Goal: Information Seeking & Learning: Learn about a topic

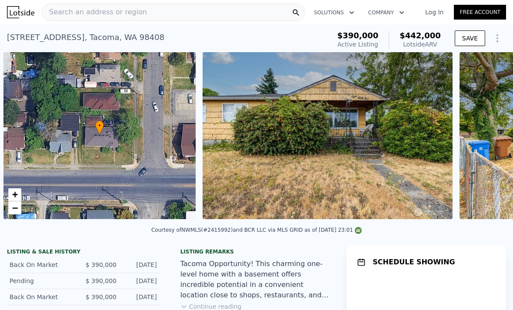
scroll to position [0, 3]
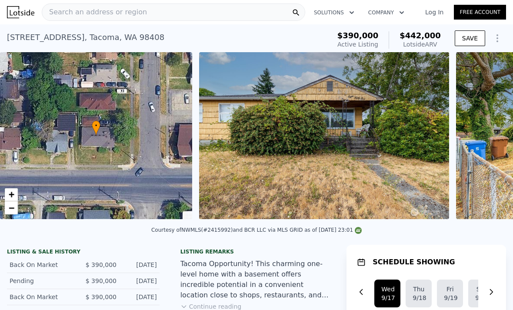
click at [22, 13] on img at bounding box center [20, 12] width 27 height 12
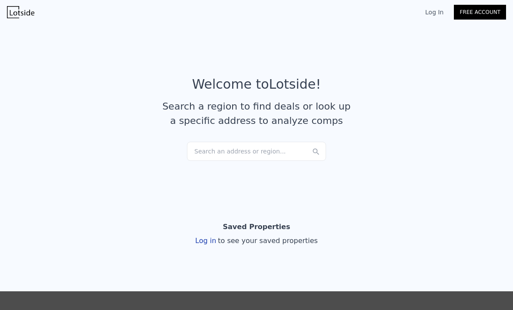
click at [291, 151] on div "Search an address or region..." at bounding box center [256, 151] width 139 height 19
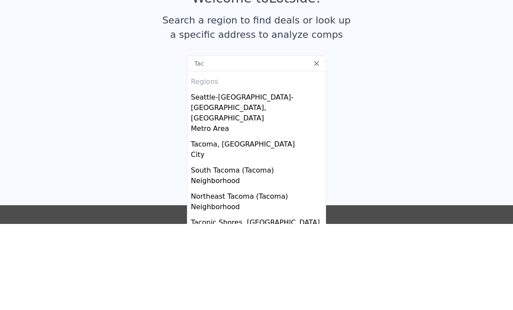
type input "Taco"
click at [271, 175] on div "Seattle-[GEOGRAPHIC_DATA]-[GEOGRAPHIC_DATA], [GEOGRAPHIC_DATA]" at bounding box center [258, 192] width 135 height 35
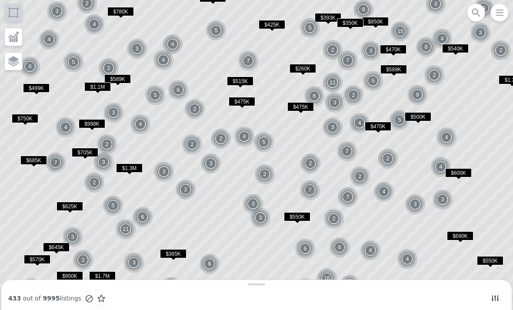
click at [179, 255] on span "$365K" at bounding box center [173, 253] width 26 height 9
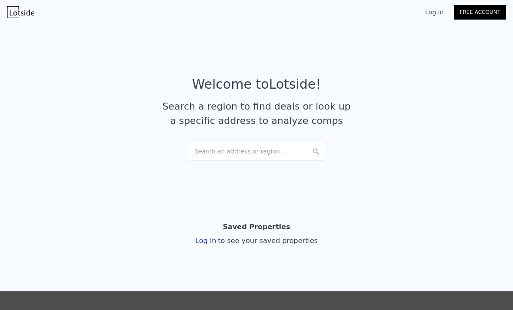
click at [264, 142] on div "Search an address or region..." at bounding box center [256, 151] width 139 height 19
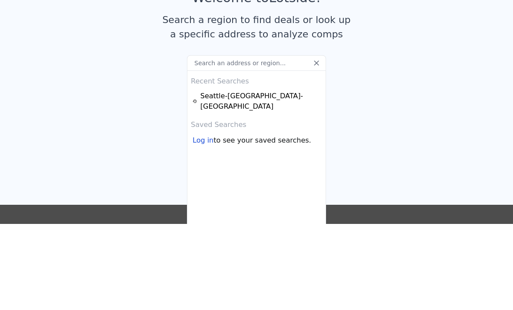
click at [274, 177] on div "Seattle-[GEOGRAPHIC_DATA]-[GEOGRAPHIC_DATA]" at bounding box center [257, 187] width 130 height 21
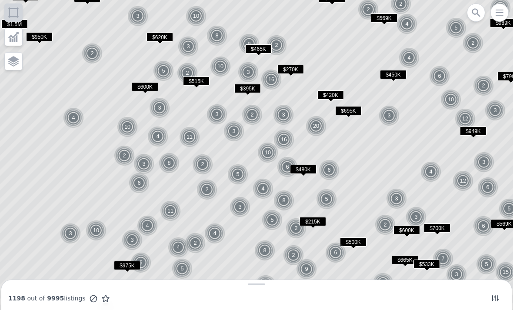
click at [495, 17] on icon "button" at bounding box center [499, 12] width 10 height 10
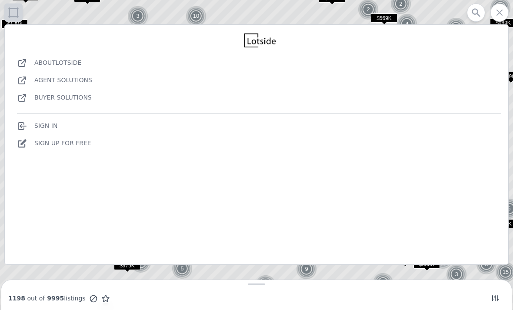
click at [60, 12] on icon at bounding box center [256, 155] width 617 height 374
click at [499, 17] on icon "button" at bounding box center [499, 12] width 10 height 10
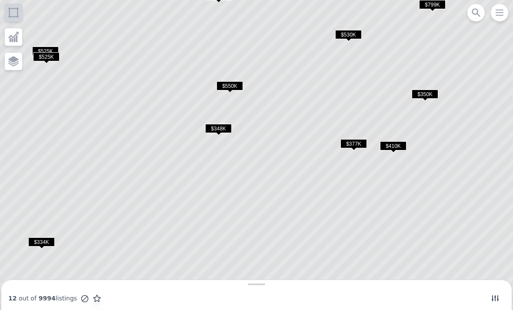
click at [222, 126] on span "$348K" at bounding box center [218, 128] width 26 height 9
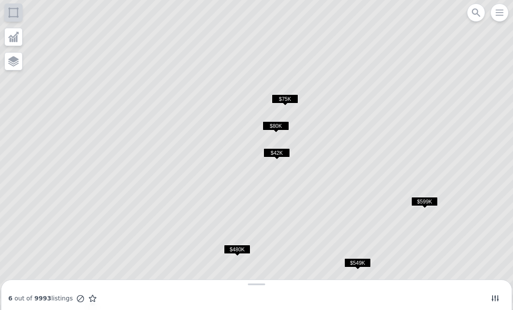
click at [277, 151] on span "$42K" at bounding box center [276, 152] width 26 height 9
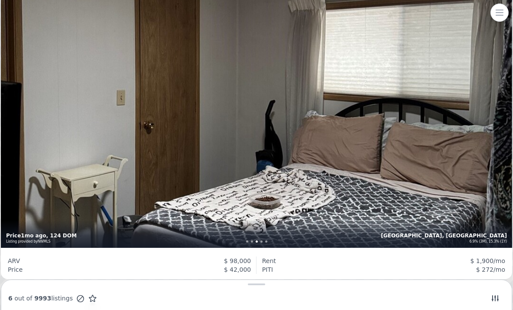
click at [59, 140] on div "2 bd 1.75 ba 1,360 sqft Lakewood, WA 6.9% (3M), 15.3% (1Y) Price 1mo ago , 124 …" at bounding box center [256, 77] width 511 height 341
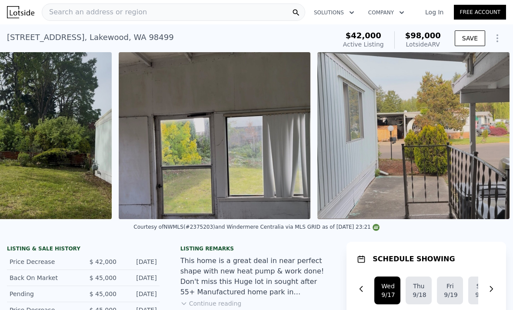
click at [23, 15] on img at bounding box center [20, 12] width 27 height 12
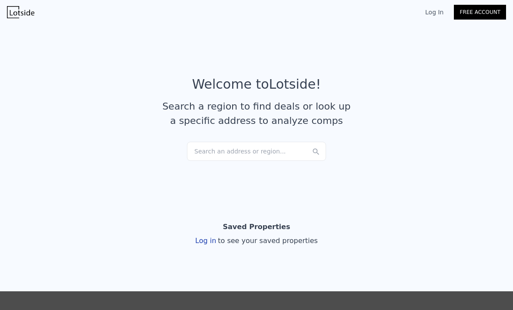
click at [270, 159] on div "Search an address or region..." at bounding box center [256, 151] width 139 height 19
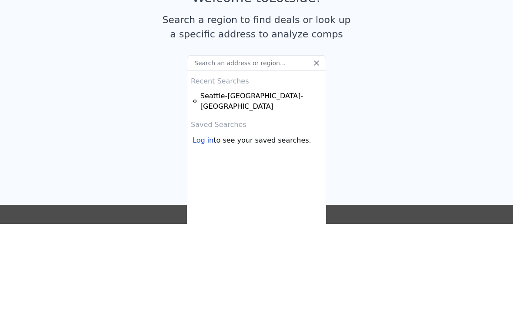
click at [269, 177] on div "Seattle-[GEOGRAPHIC_DATA]-[GEOGRAPHIC_DATA]" at bounding box center [257, 187] width 130 height 21
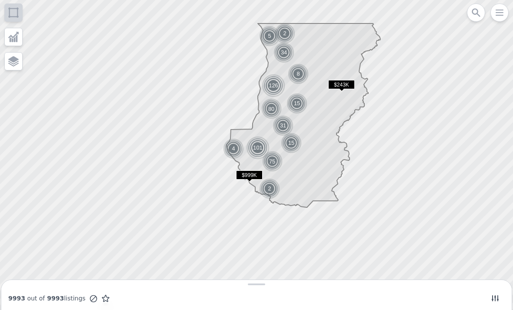
click at [477, 14] on icon at bounding box center [475, 12] width 8 height 8
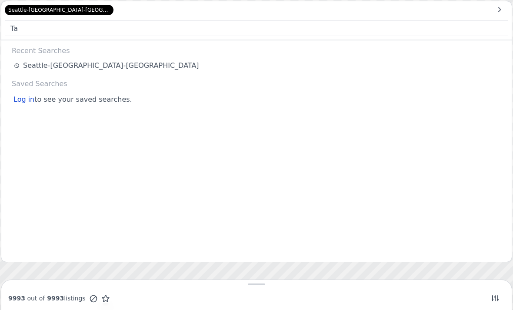
type input "Tac"
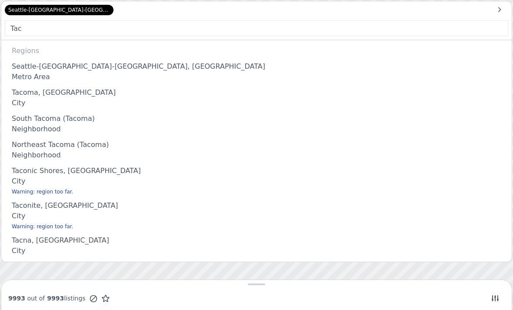
click at [42, 95] on div "Tacoma, [GEOGRAPHIC_DATA]" at bounding box center [258, 91] width 493 height 14
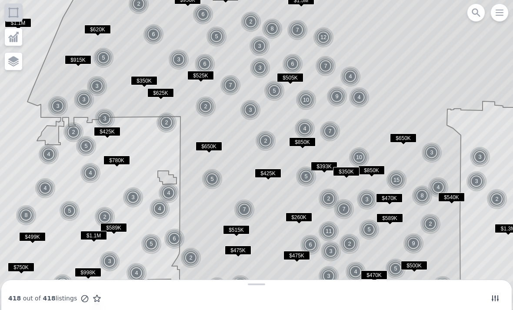
click at [503, 15] on icon "button" at bounding box center [499, 12] width 7 height 5
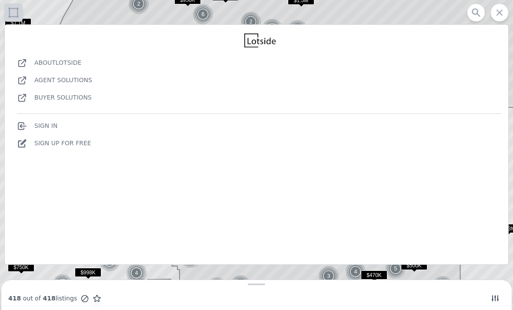
click at [419, 17] on icon at bounding box center [295, 155] width 537 height 374
click at [436, 18] on icon at bounding box center [295, 155] width 537 height 374
click at [496, 14] on icon "button" at bounding box center [499, 12] width 10 height 10
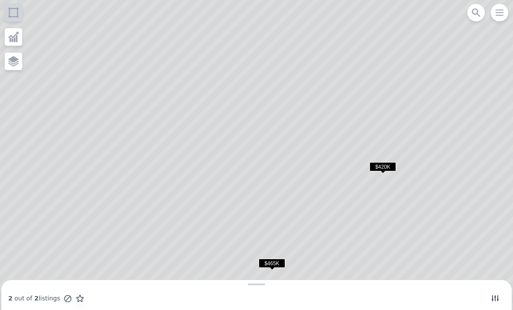
click at [385, 167] on span "$420K" at bounding box center [382, 166] width 26 height 9
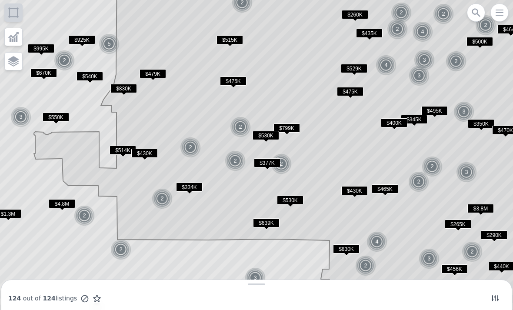
click at [15, 63] on icon at bounding box center [13, 63] width 10 height 4
click at [15, 41] on icon at bounding box center [15, 39] width 2 height 6
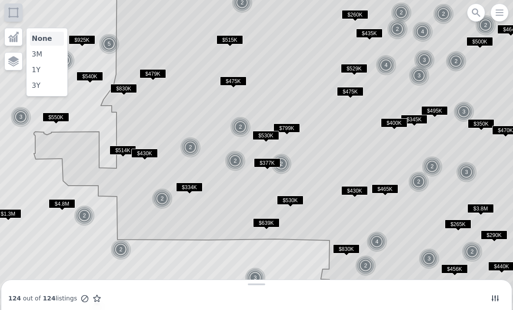
click at [43, 52] on li "3M" at bounding box center [47, 54] width 34 height 14
